Goal: Information Seeking & Learning: Learn about a topic

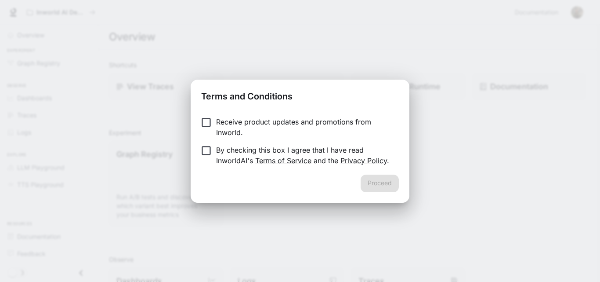
click at [254, 122] on p "Receive product updates and promotions from Inworld." at bounding box center [304, 126] width 176 height 21
click at [221, 150] on p "By checking this box I agree that I have read InworldAI's Terms of Service and …" at bounding box center [304, 155] width 176 height 21
click at [381, 190] on button "Proceed" at bounding box center [380, 183] width 38 height 18
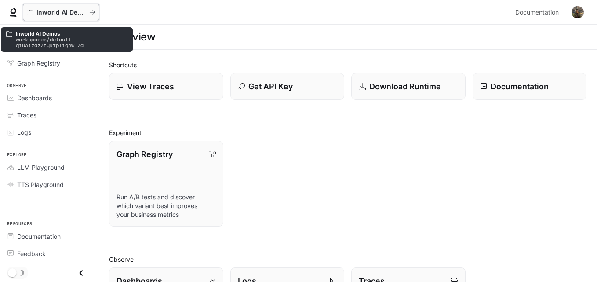
click at [40, 16] on p "Inworld AI Demos" at bounding box center [60, 12] width 49 height 7
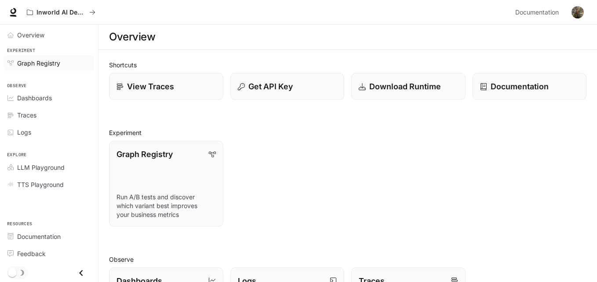
click at [54, 65] on span "Graph Registry" at bounding box center [38, 62] width 43 height 9
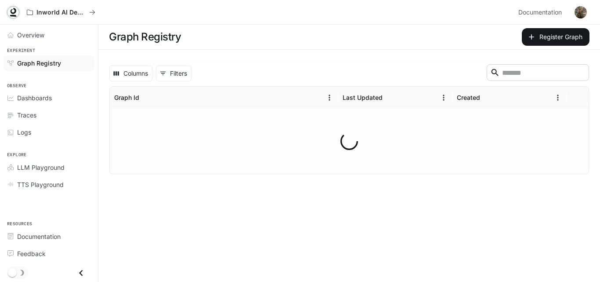
click at [12, 11] on icon at bounding box center [13, 12] width 9 height 9
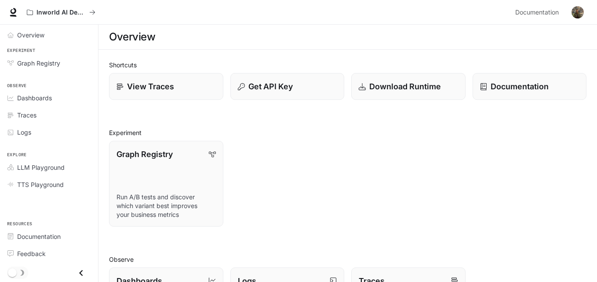
click at [148, 32] on h1 "Overview" at bounding box center [132, 37] width 46 height 18
click at [65, 14] on p "Inworld AI Demos" at bounding box center [60, 12] width 49 height 7
click at [213, 56] on div "Shortcuts View Traces Get API Key Download Runtime Documentation Experiment Gra…" at bounding box center [347, 270] width 498 height 440
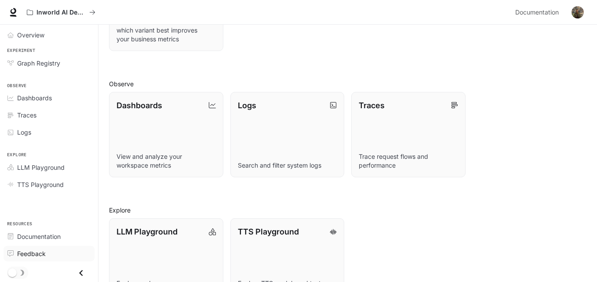
scroll to position [208, 0]
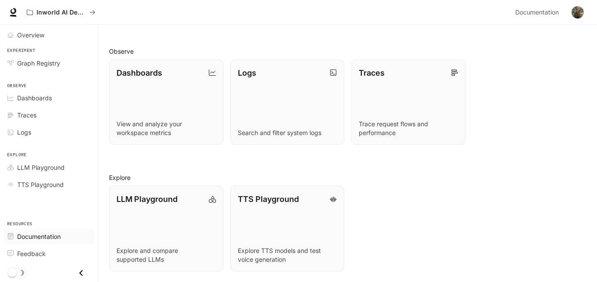
click at [51, 236] on span "Documentation" at bounding box center [38, 235] width 43 height 9
